Goal: Task Accomplishment & Management: Manage account settings

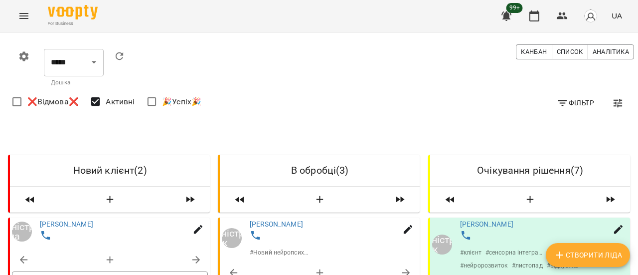
click at [29, 16] on icon "Menu" at bounding box center [24, 16] width 12 height 12
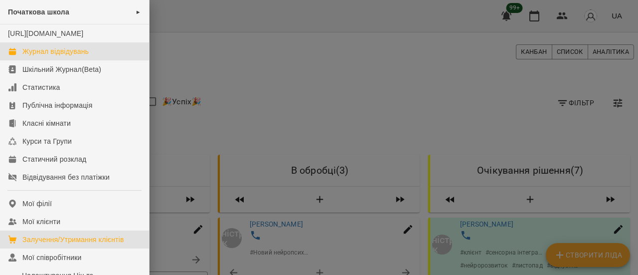
click at [43, 56] on div "Журнал відвідувань" at bounding box center [55, 51] width 66 height 10
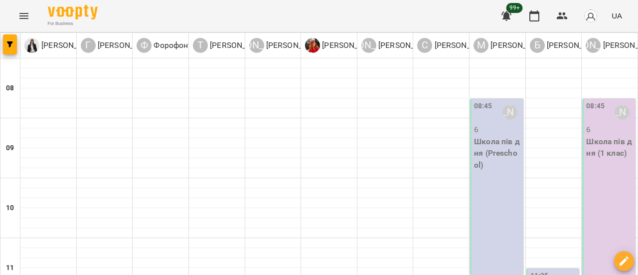
click at [496, 159] on p "Школа пів дня (Preschool)" at bounding box center [497, 153] width 47 height 35
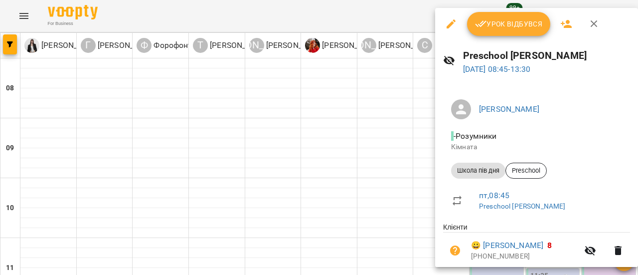
click at [513, 27] on span "Урок відбувся" at bounding box center [509, 24] width 68 height 12
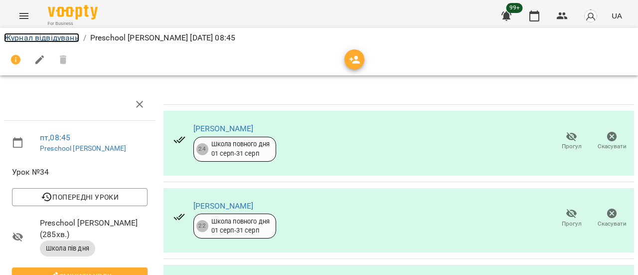
click at [62, 39] on link "Журнал відвідувань" at bounding box center [41, 37] width 75 height 9
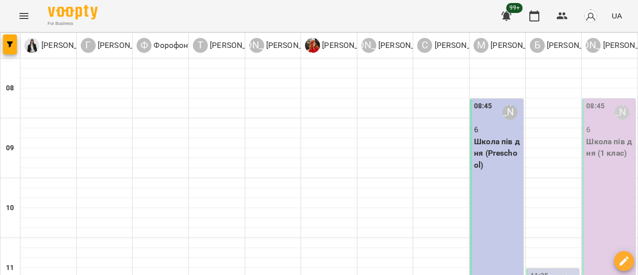
click at [608, 140] on p "Школа пів дня (1 клас)" at bounding box center [609, 147] width 47 height 23
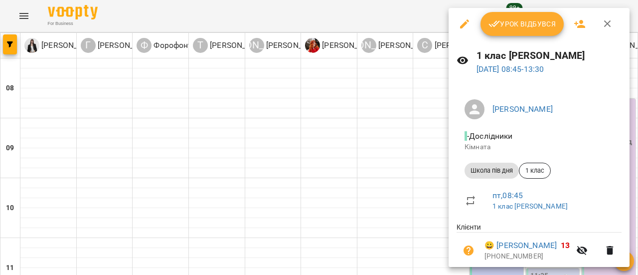
click at [531, 28] on span "Урок відбувся" at bounding box center [522, 24] width 68 height 12
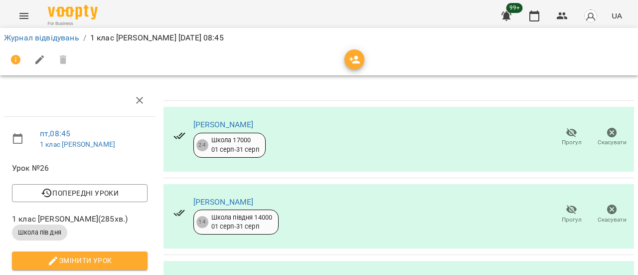
scroll to position [7, 0]
click at [54, 34] on link "Журнал відвідувань" at bounding box center [41, 37] width 75 height 9
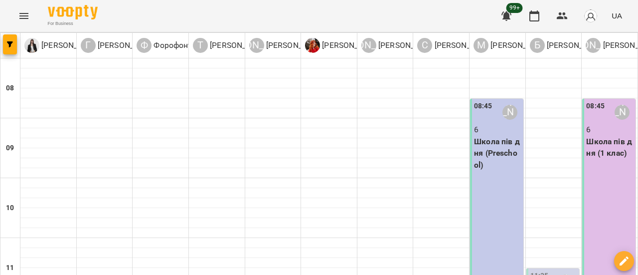
scroll to position [199, 0]
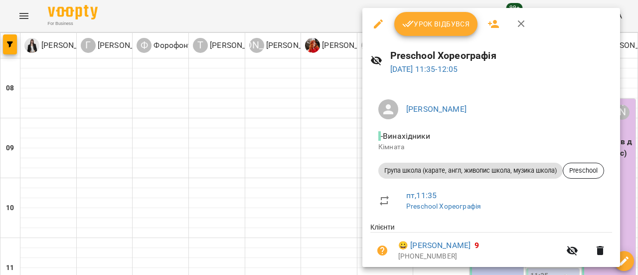
click at [456, 26] on span "Урок відбувся" at bounding box center [436, 24] width 68 height 12
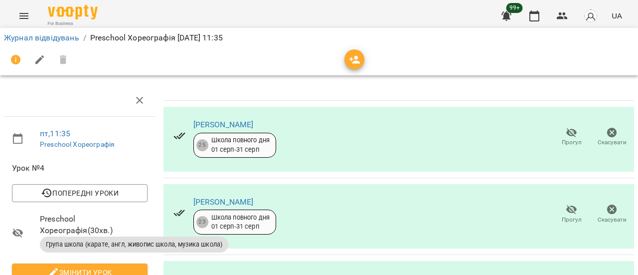
scroll to position [306, 0]
click at [39, 38] on link "Журнал відвідувань" at bounding box center [41, 37] width 75 height 9
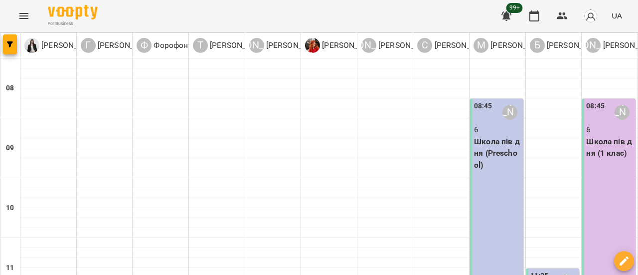
scroll to position [199, 0]
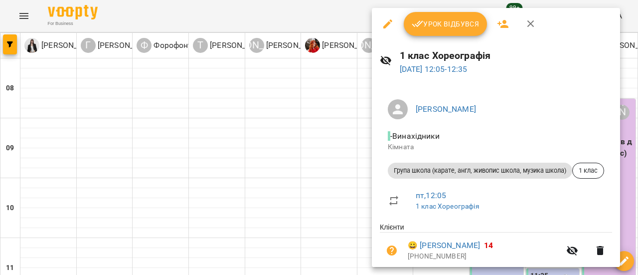
click at [452, 26] on span "Урок відбувся" at bounding box center [446, 24] width 68 height 12
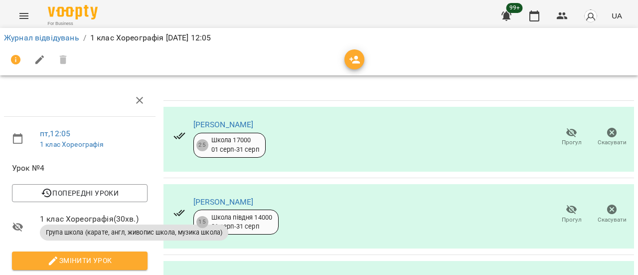
scroll to position [306, 0]
click at [49, 35] on link "Журнал відвідувань" at bounding box center [41, 37] width 75 height 9
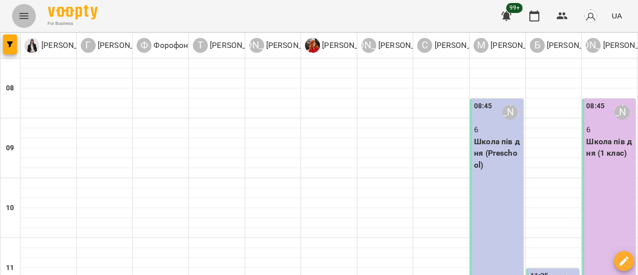
click at [24, 17] on icon "Menu" at bounding box center [24, 16] width 12 height 12
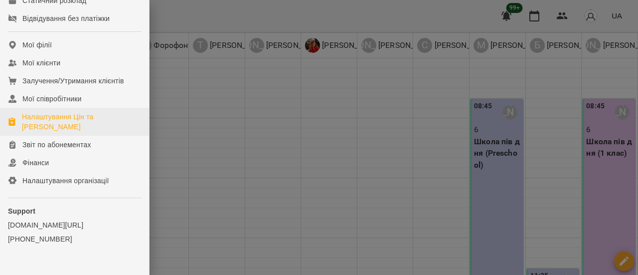
scroll to position [136, 0]
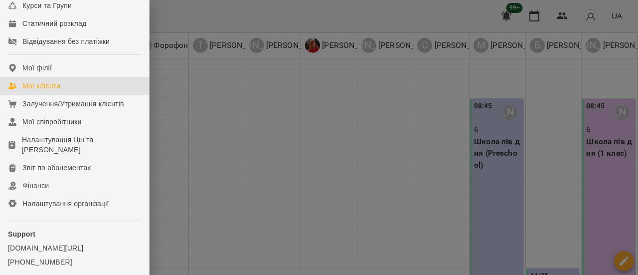
click at [38, 91] on div "Мої клієнти" at bounding box center [41, 86] width 38 height 10
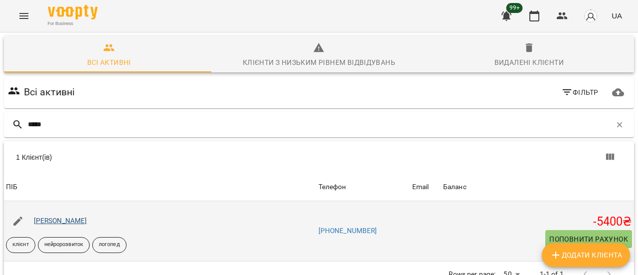
type input "*****"
click at [70, 220] on link "[PERSON_NAME]" at bounding box center [60, 220] width 53 height 8
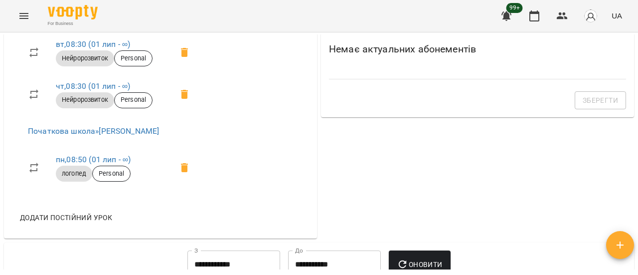
scroll to position [598, 0]
click at [89, 223] on span "Додати постійний урок" at bounding box center [66, 217] width 92 height 12
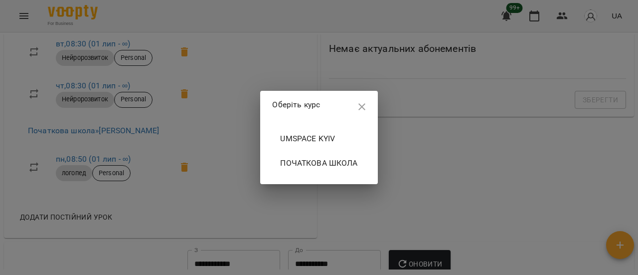
click at [311, 165] on span "Початкова школа" at bounding box center [318, 163] width 77 height 12
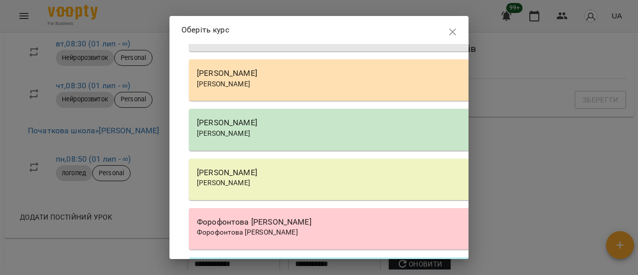
scroll to position [1196, 0]
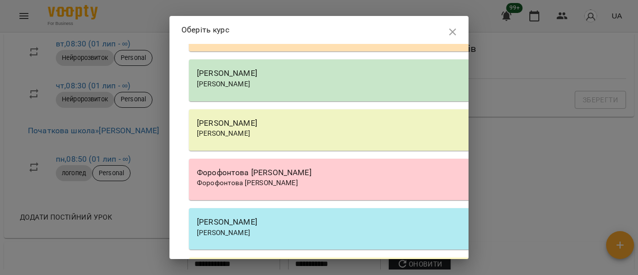
click at [256, 79] on div "[PERSON_NAME]" at bounding box center [473, 73] width 552 height 12
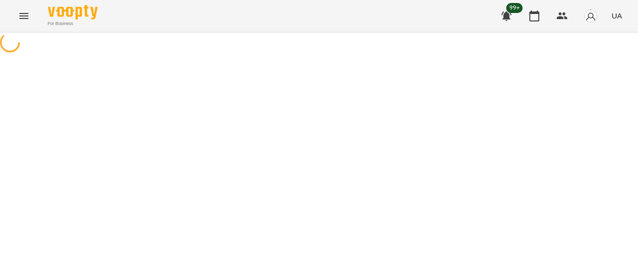
select select "*******"
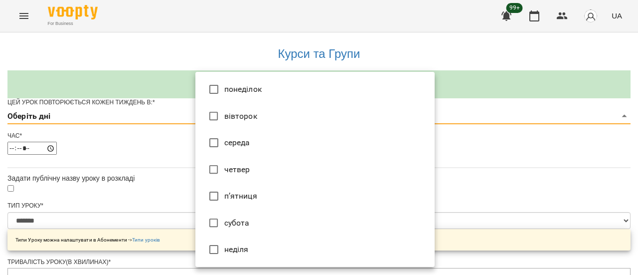
click at [229, 193] on li "п’ятниця" at bounding box center [314, 195] width 239 height 27
type input "*"
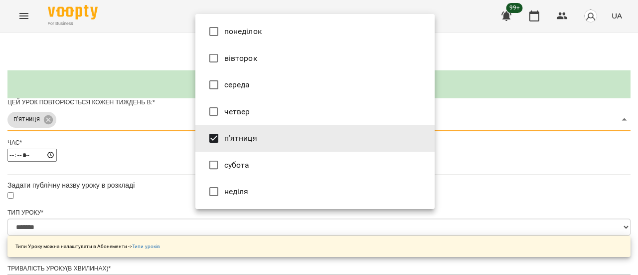
click at [484, 170] on div at bounding box center [319, 137] width 638 height 275
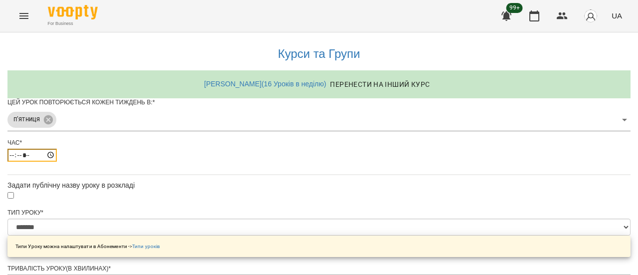
click at [57, 161] on input "*****" at bounding box center [31, 155] width 49 height 13
type input "*****"
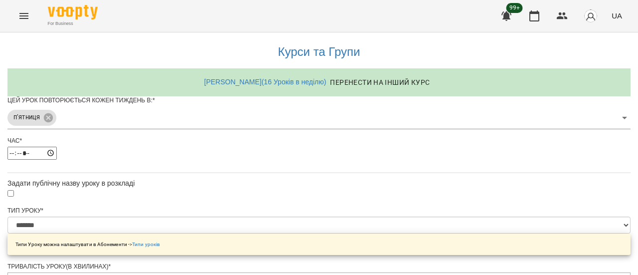
scroll to position [424, 0]
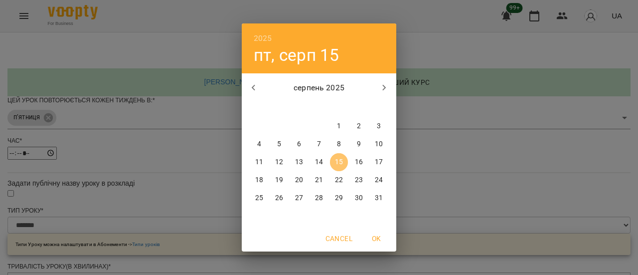
click at [341, 166] on p "15" at bounding box center [339, 162] width 8 height 10
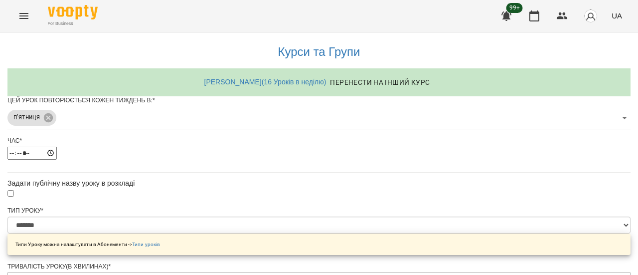
scroll to position [451, 0]
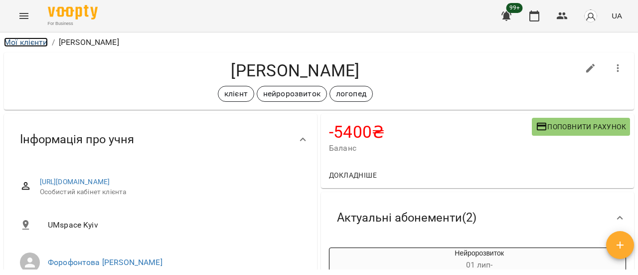
click at [37, 40] on link "Мої клієнти" at bounding box center [26, 41] width 44 height 9
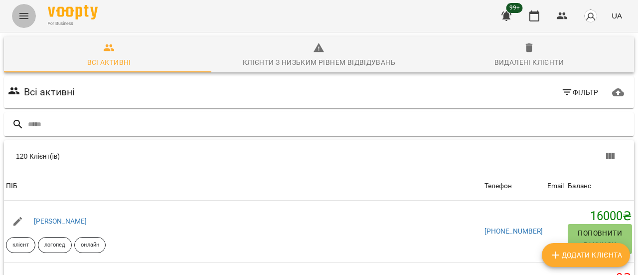
click at [27, 10] on icon "Menu" at bounding box center [24, 16] width 12 height 12
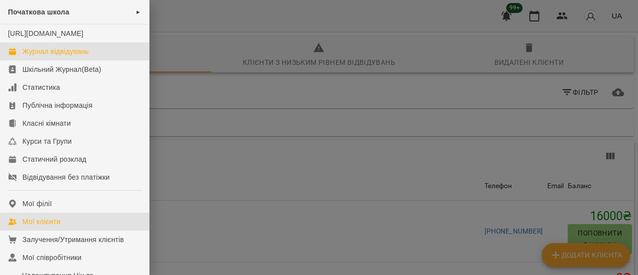
click at [45, 56] on div "Журнал відвідувань" at bounding box center [55, 51] width 66 height 10
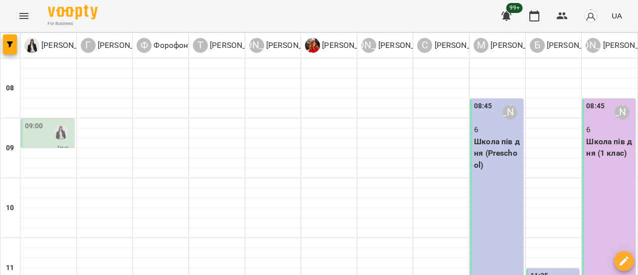
click at [39, 136] on div "09:00" at bounding box center [34, 132] width 18 height 23
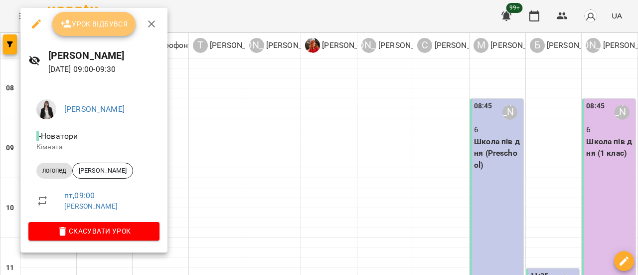
click at [93, 27] on span "Урок відбувся" at bounding box center [94, 24] width 68 height 12
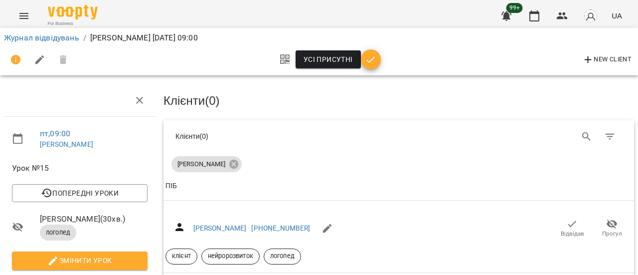
scroll to position [100, 0]
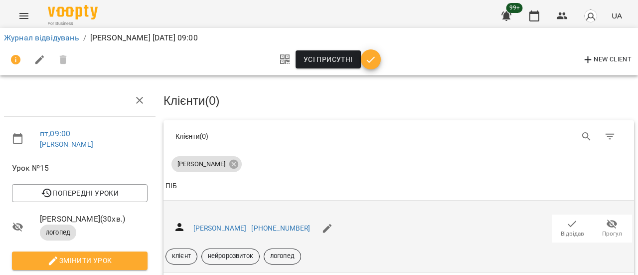
click at [561, 229] on span "Відвідав" at bounding box center [572, 233] width 23 height 8
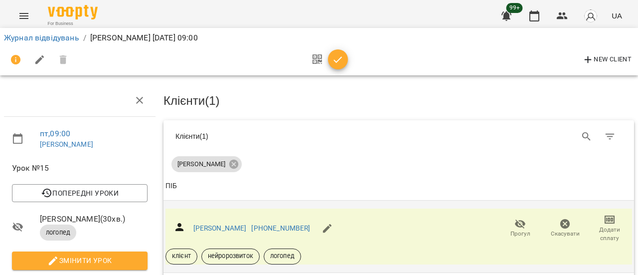
scroll to position [0, 0]
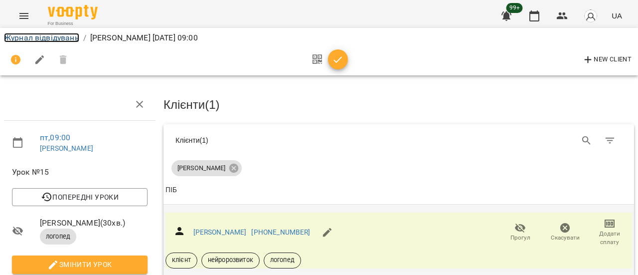
click at [50, 38] on link "Журнал відвідувань" at bounding box center [41, 37] width 75 height 9
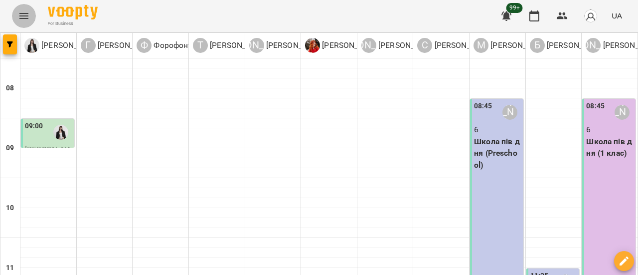
click at [27, 15] on icon "Menu" at bounding box center [24, 16] width 12 height 12
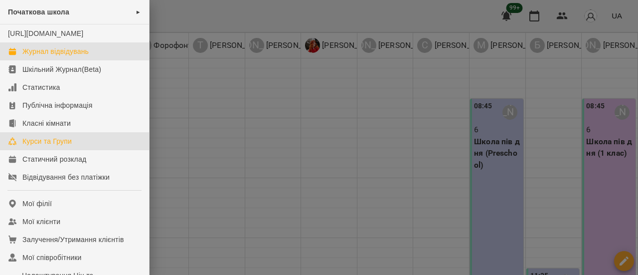
click at [42, 146] on div "Курси та Групи" at bounding box center [46, 141] width 49 height 10
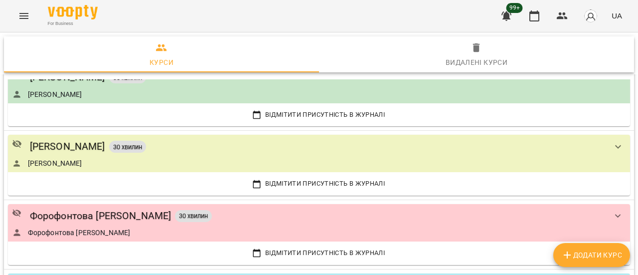
scroll to position [299, 0]
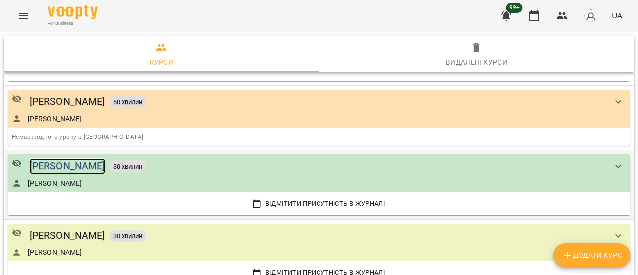
click at [87, 162] on div "[PERSON_NAME]" at bounding box center [67, 165] width 75 height 15
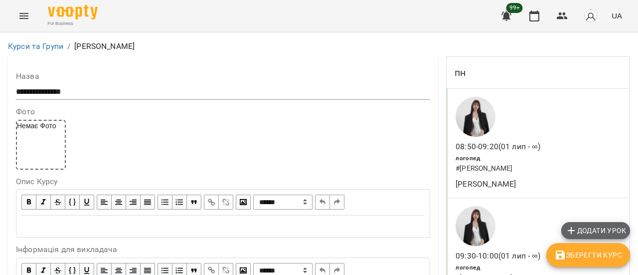
click at [599, 231] on span "Додати урок" at bounding box center [595, 230] width 61 height 12
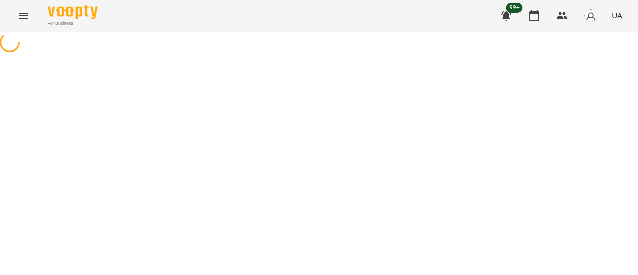
select select "*******"
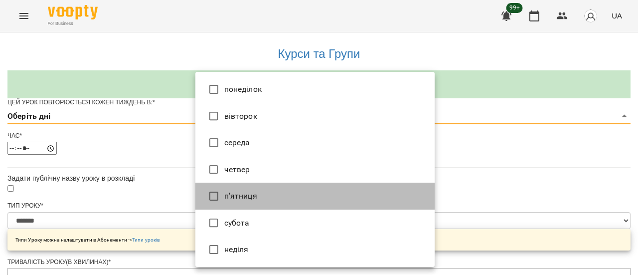
drag, startPoint x: 275, startPoint y: 195, endPoint x: 271, endPoint y: 201, distance: 7.6
click at [274, 200] on li "п’ятниця" at bounding box center [314, 195] width 239 height 27
type input "*"
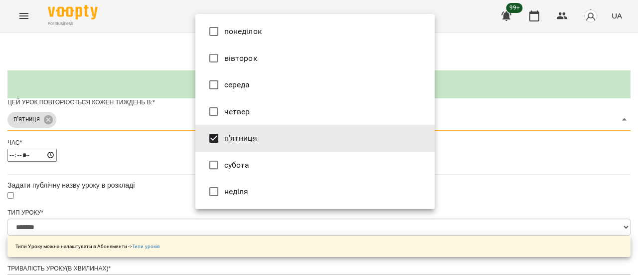
click at [516, 172] on div at bounding box center [319, 137] width 638 height 275
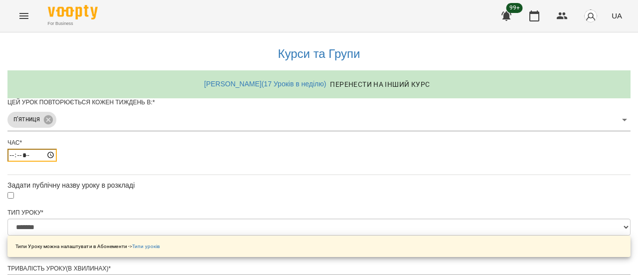
click at [57, 161] on input "*****" at bounding box center [31, 155] width 49 height 13
type input "*****"
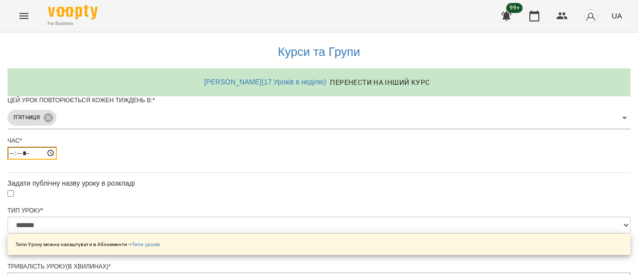
scroll to position [150, 0]
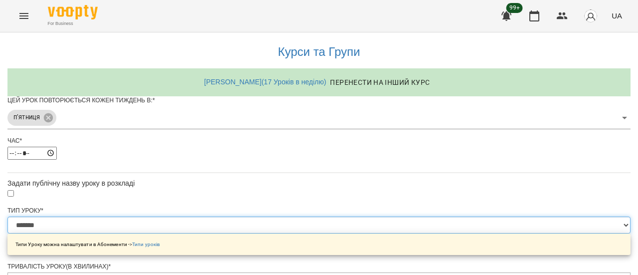
click at [430, 216] on select "**********" at bounding box center [318, 224] width 623 height 17
click at [427, 216] on select "**********" at bounding box center [318, 224] width 623 height 17
select select "**"
click at [195, 216] on select "**********" at bounding box center [318, 224] width 623 height 17
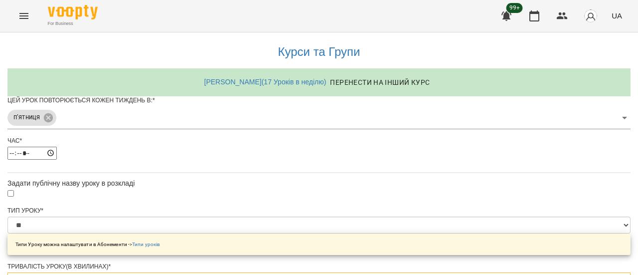
type input "*"
type input "**"
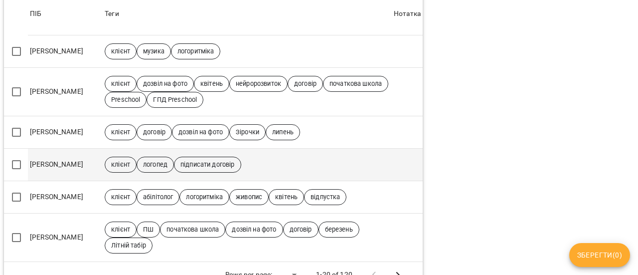
scroll to position [714, 0]
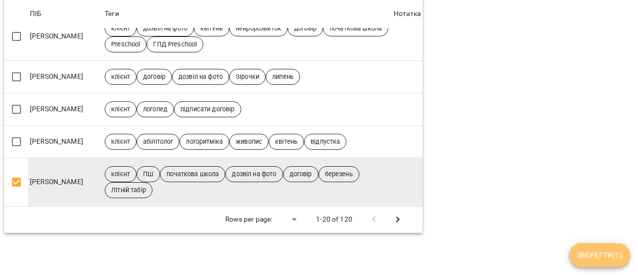
click at [587, 253] on span "Зберегти ( 1 )" at bounding box center [599, 255] width 45 height 12
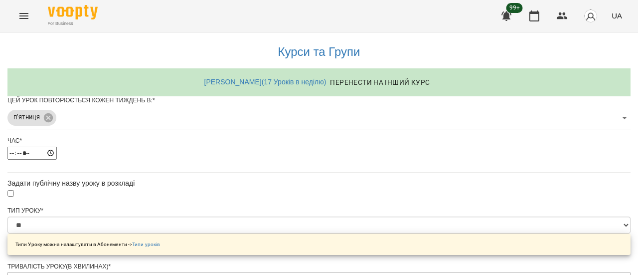
scroll to position [444, 0]
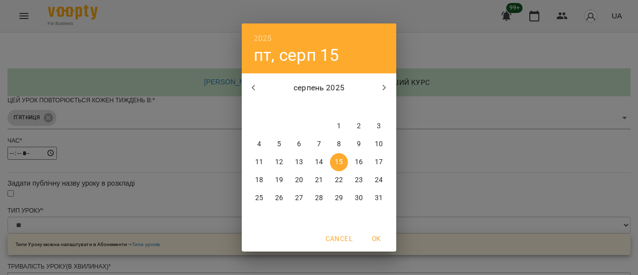
click at [338, 161] on p "15" at bounding box center [339, 162] width 8 height 10
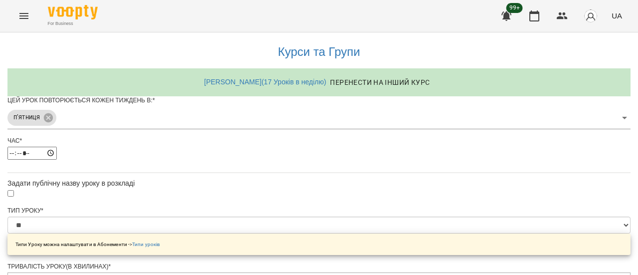
scroll to position [471, 0]
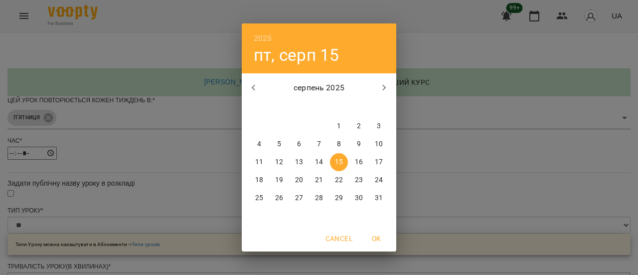
click at [342, 162] on p "15" at bounding box center [339, 162] width 8 height 10
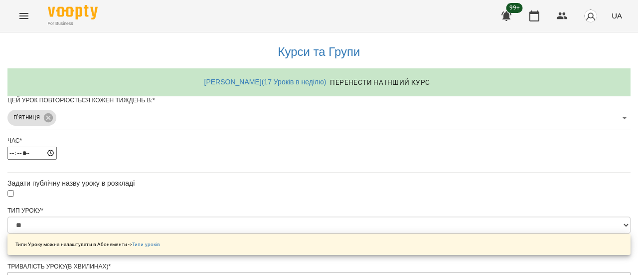
scroll to position [506, 0]
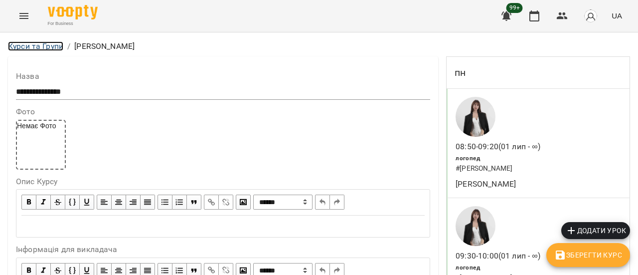
click at [27, 44] on link "Курси та Групи" at bounding box center [35, 45] width 55 height 9
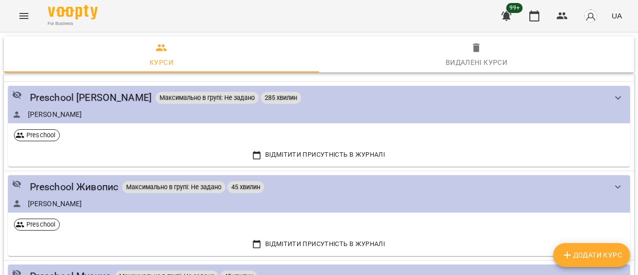
scroll to position [50, 0]
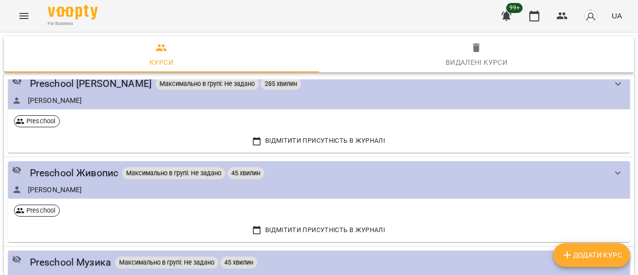
click at [25, 12] on icon "Menu" at bounding box center [24, 16] width 12 height 12
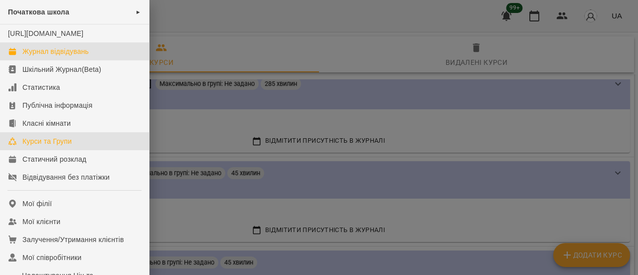
click at [41, 56] on div "Журнал відвідувань" at bounding box center [55, 51] width 66 height 10
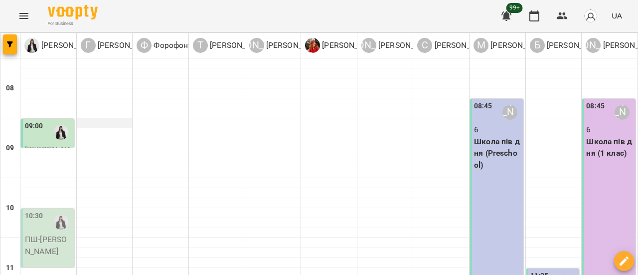
scroll to position [150, 0]
click at [21, 15] on icon "Menu" at bounding box center [24, 16] width 12 height 12
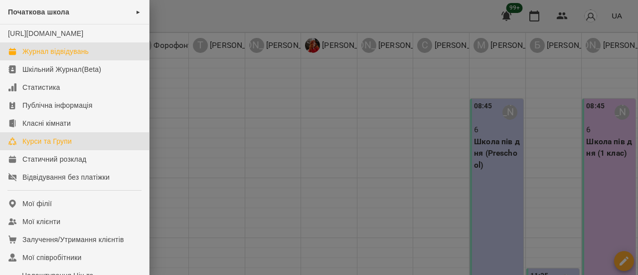
click at [41, 146] on div "Курси та Групи" at bounding box center [46, 141] width 49 height 10
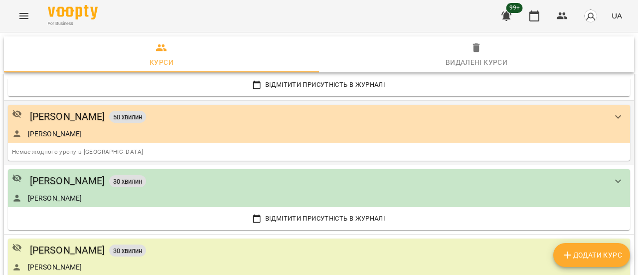
scroll to position [284, 0]
click at [80, 193] on link "[PERSON_NAME]" at bounding box center [55, 198] width 54 height 10
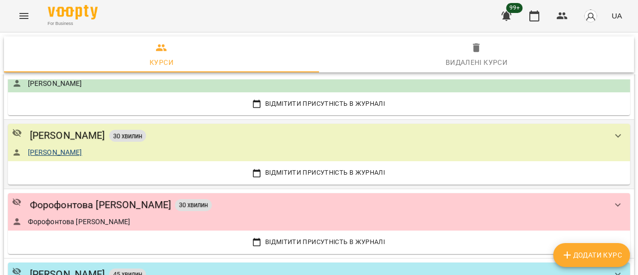
scroll to position [299, 0]
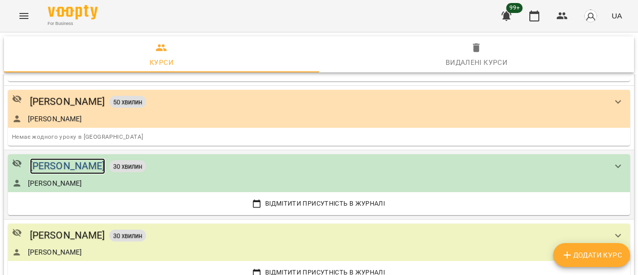
click at [85, 166] on div "[PERSON_NAME]" at bounding box center [67, 165] width 75 height 15
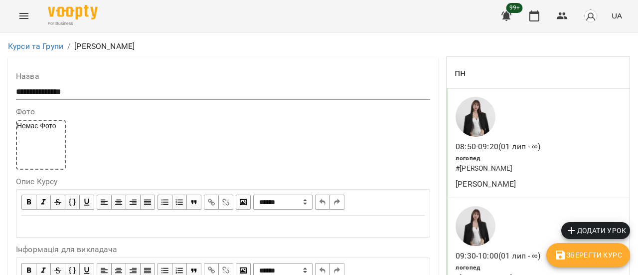
click at [606, 229] on span "Додати урок" at bounding box center [595, 230] width 61 height 12
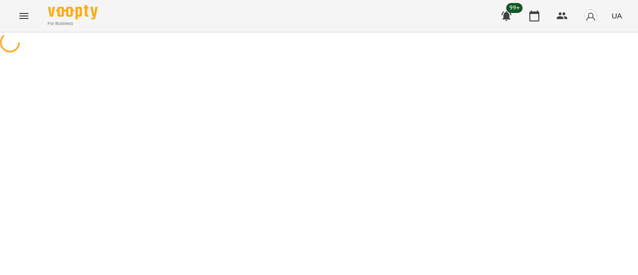
select select "*******"
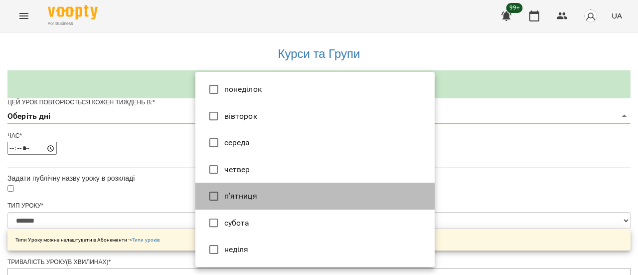
click at [291, 199] on li "п’ятниця" at bounding box center [314, 195] width 239 height 27
type input "*"
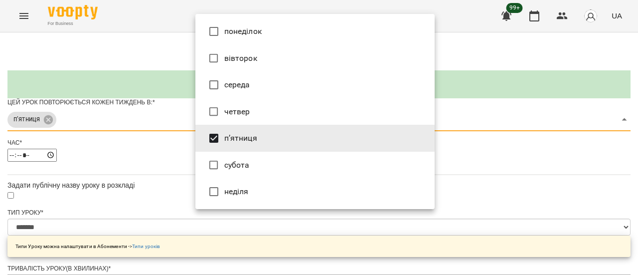
click at [537, 184] on div at bounding box center [319, 137] width 638 height 275
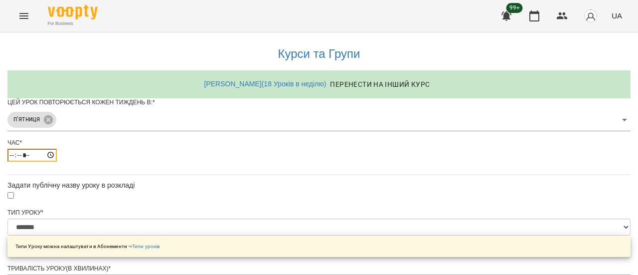
click at [57, 161] on input "*****" at bounding box center [31, 155] width 49 height 13
type input "*****"
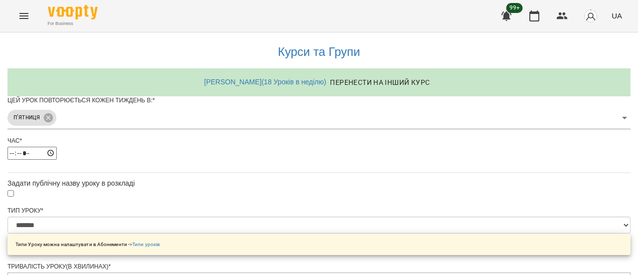
scroll to position [421, 0]
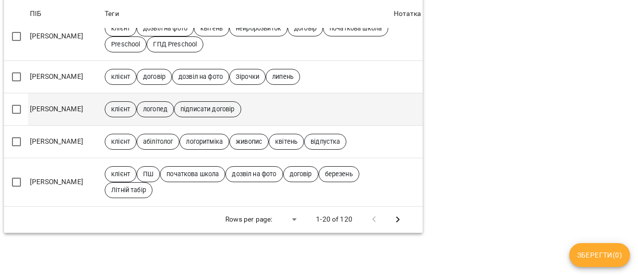
scroll to position [714, 0]
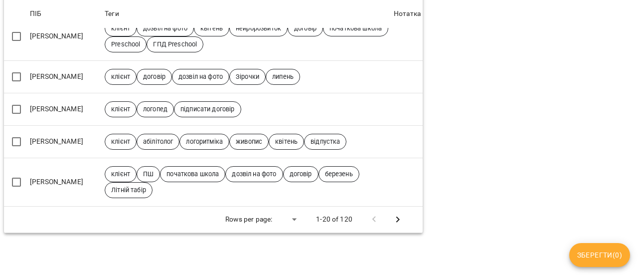
click at [395, 213] on icon "Next Page" at bounding box center [398, 219] width 12 height 12
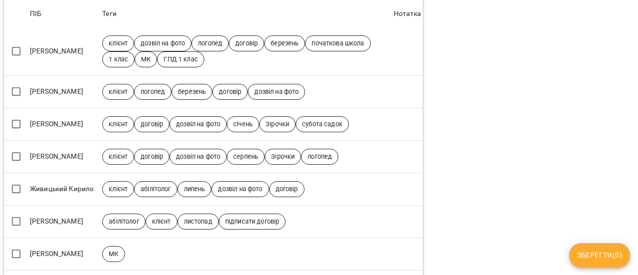
scroll to position [437, 0]
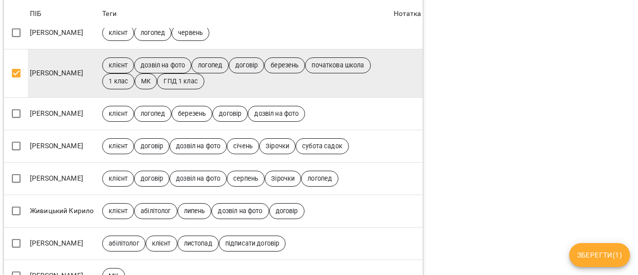
click at [586, 253] on span "Зберегти ( 1 )" at bounding box center [599, 255] width 45 height 12
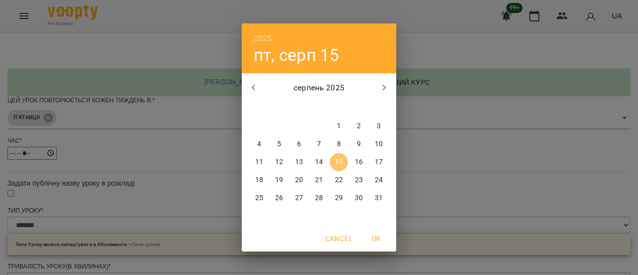
click at [342, 161] on p "15" at bounding box center [339, 162] width 8 height 10
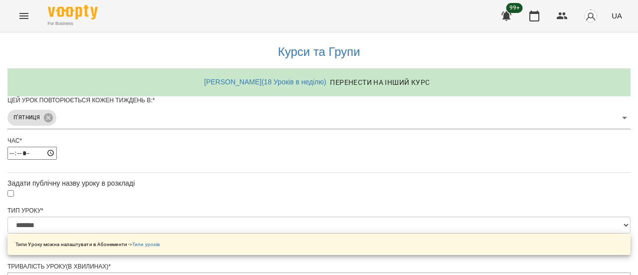
scroll to position [471, 0]
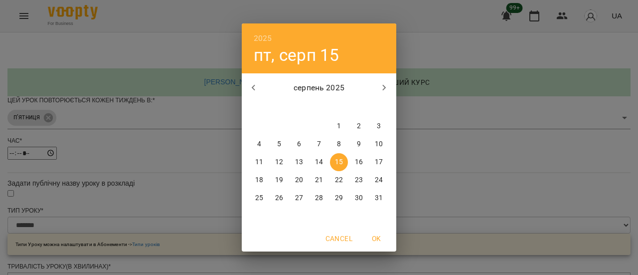
click at [338, 158] on p "15" at bounding box center [339, 162] width 8 height 10
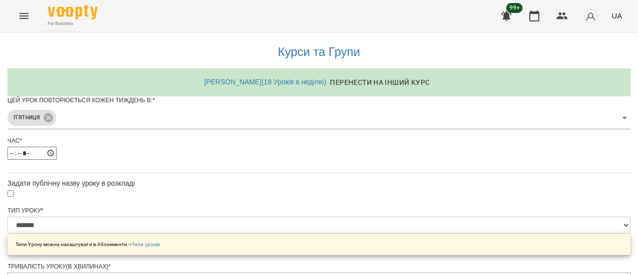
scroll to position [506, 0]
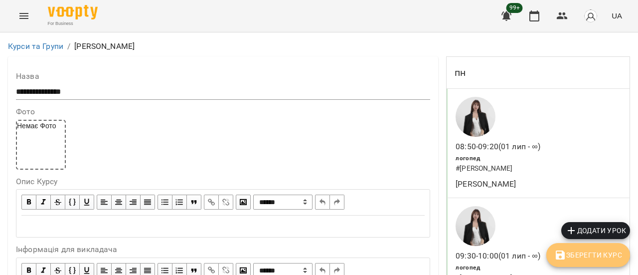
click at [601, 246] on button "Зберегти Курс" at bounding box center [588, 255] width 84 height 24
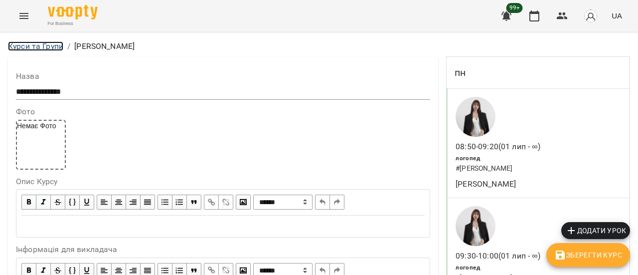
click at [37, 49] on link "Курси та Групи" at bounding box center [35, 45] width 55 height 9
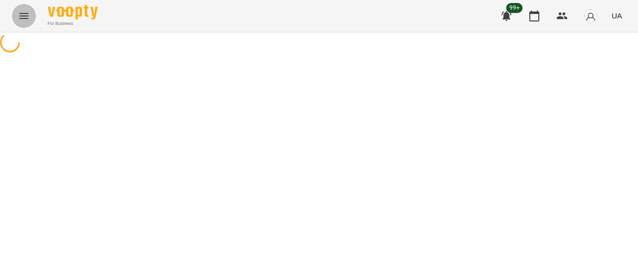
click at [25, 13] on icon "Menu" at bounding box center [23, 16] width 9 height 6
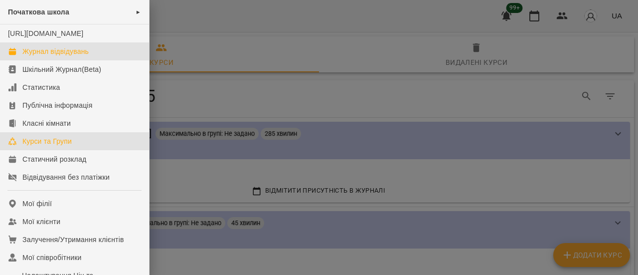
click at [56, 56] on div "Журнал відвідувань" at bounding box center [55, 51] width 66 height 10
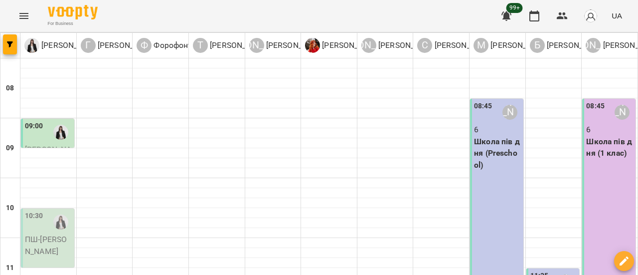
scroll to position [150, 0]
click at [32, 233] on p "ПШ - [PERSON_NAME]" at bounding box center [48, 244] width 47 height 23
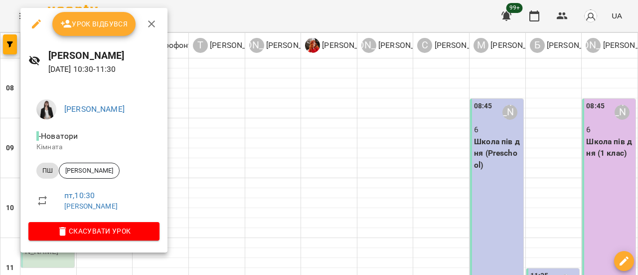
click at [96, 15] on button "Урок відбувся" at bounding box center [94, 24] width 84 height 24
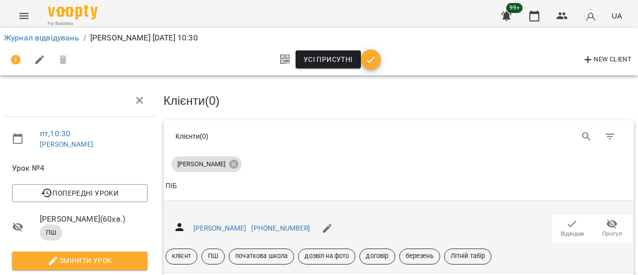
scroll to position [100, 0]
click at [565, 229] on span "Відвідав" at bounding box center [572, 233] width 23 height 8
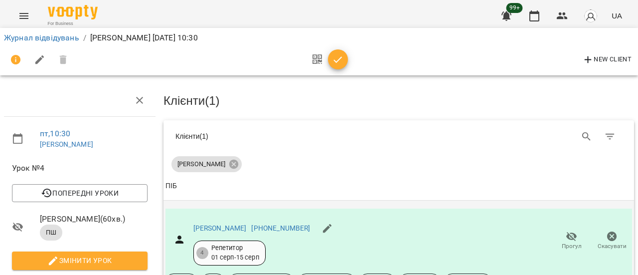
scroll to position [0, 0]
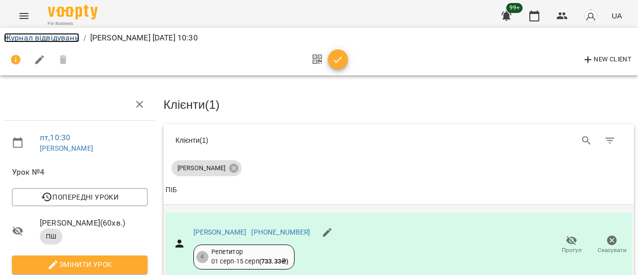
click at [54, 41] on link "Журнал відвідувань" at bounding box center [41, 37] width 75 height 9
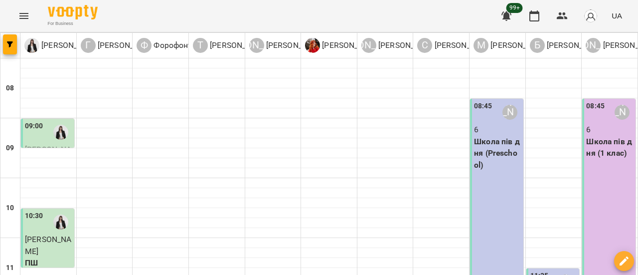
scroll to position [199, 0]
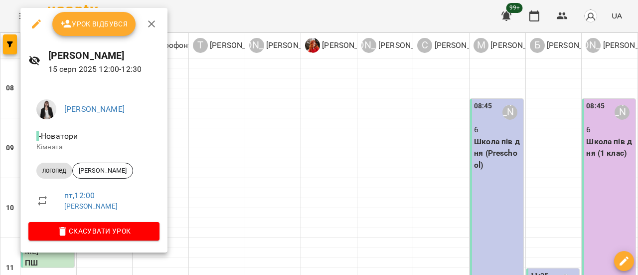
click at [117, 24] on span "Урок відбувся" at bounding box center [94, 24] width 68 height 12
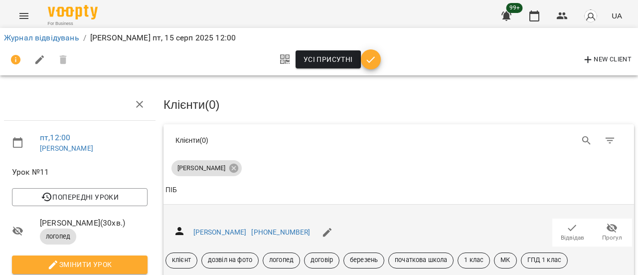
click at [566, 229] on icon "button" at bounding box center [572, 228] width 12 height 12
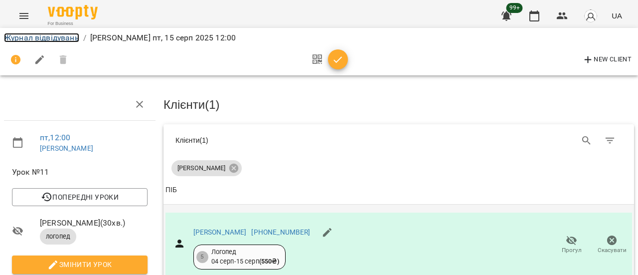
click at [38, 39] on link "Журнал відвідувань" at bounding box center [41, 37] width 75 height 9
